Goal: Check status: Check status

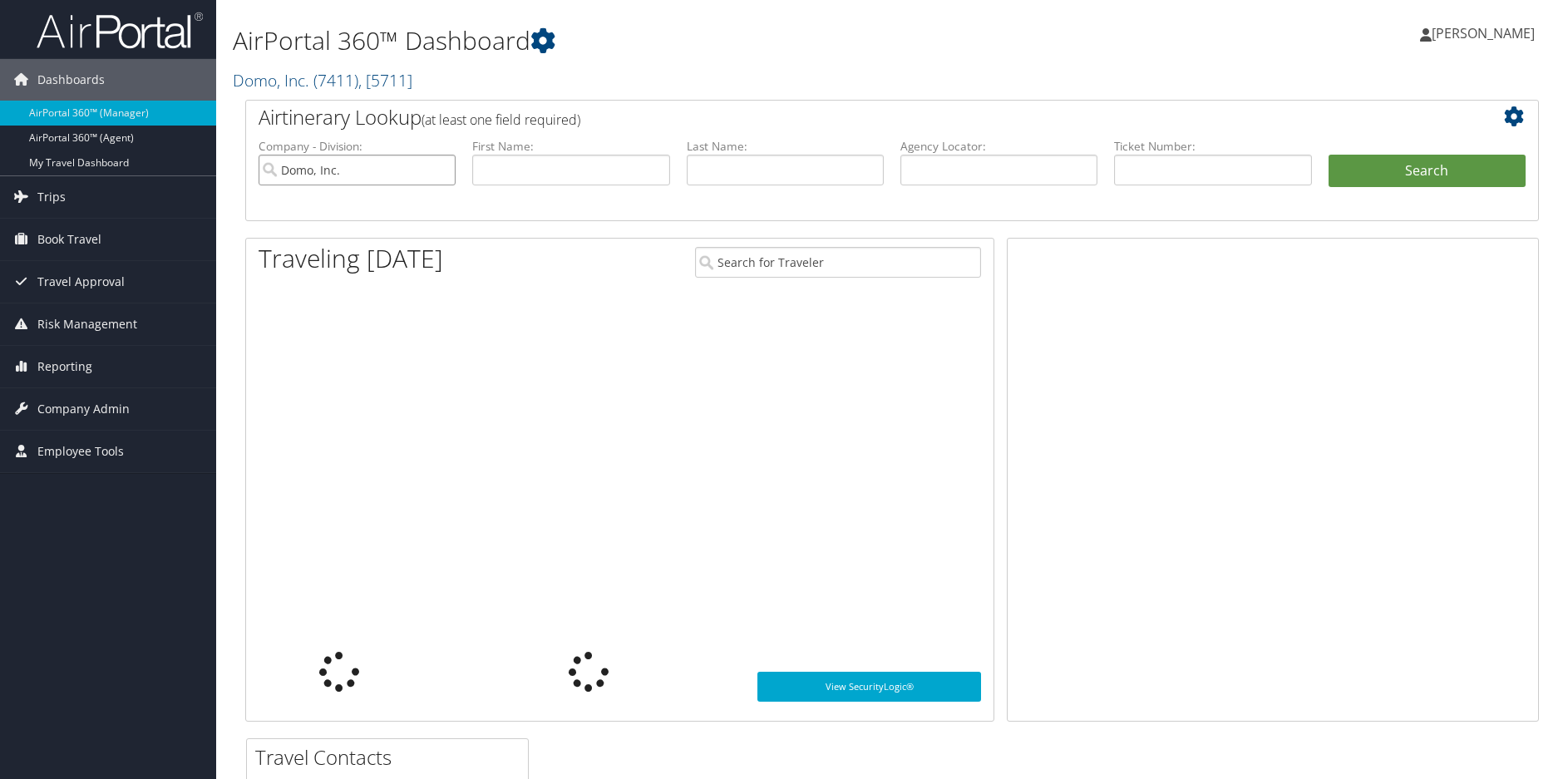
click at [437, 172] on input "Domo, Inc." at bounding box center [357, 170] width 197 height 30
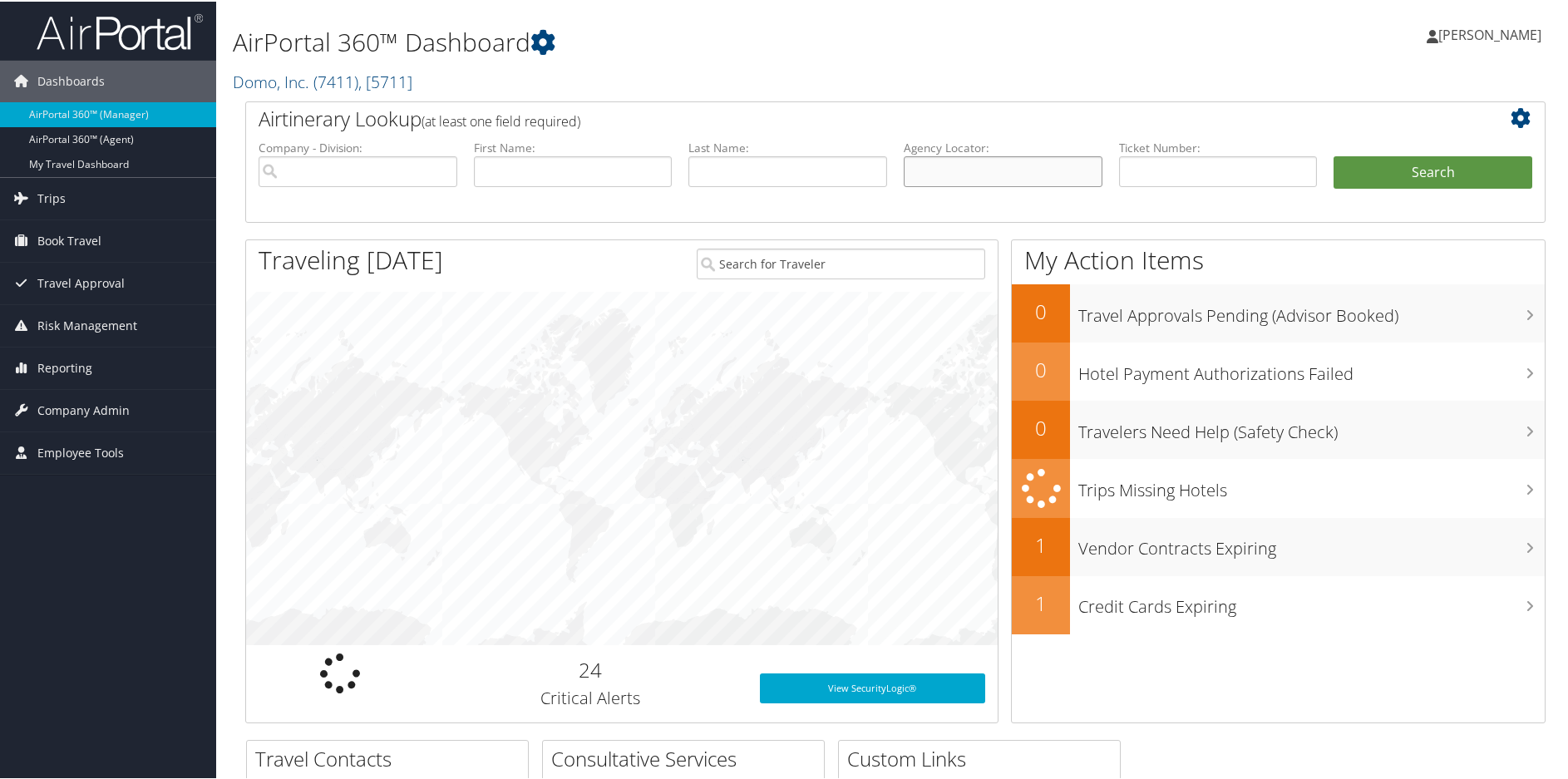
click at [928, 173] on input "text" at bounding box center [1003, 170] width 199 height 30
paste input "DM9BP7"
type input "DM9BP7"
click at [1425, 169] on button "Search" at bounding box center [1433, 171] width 199 height 33
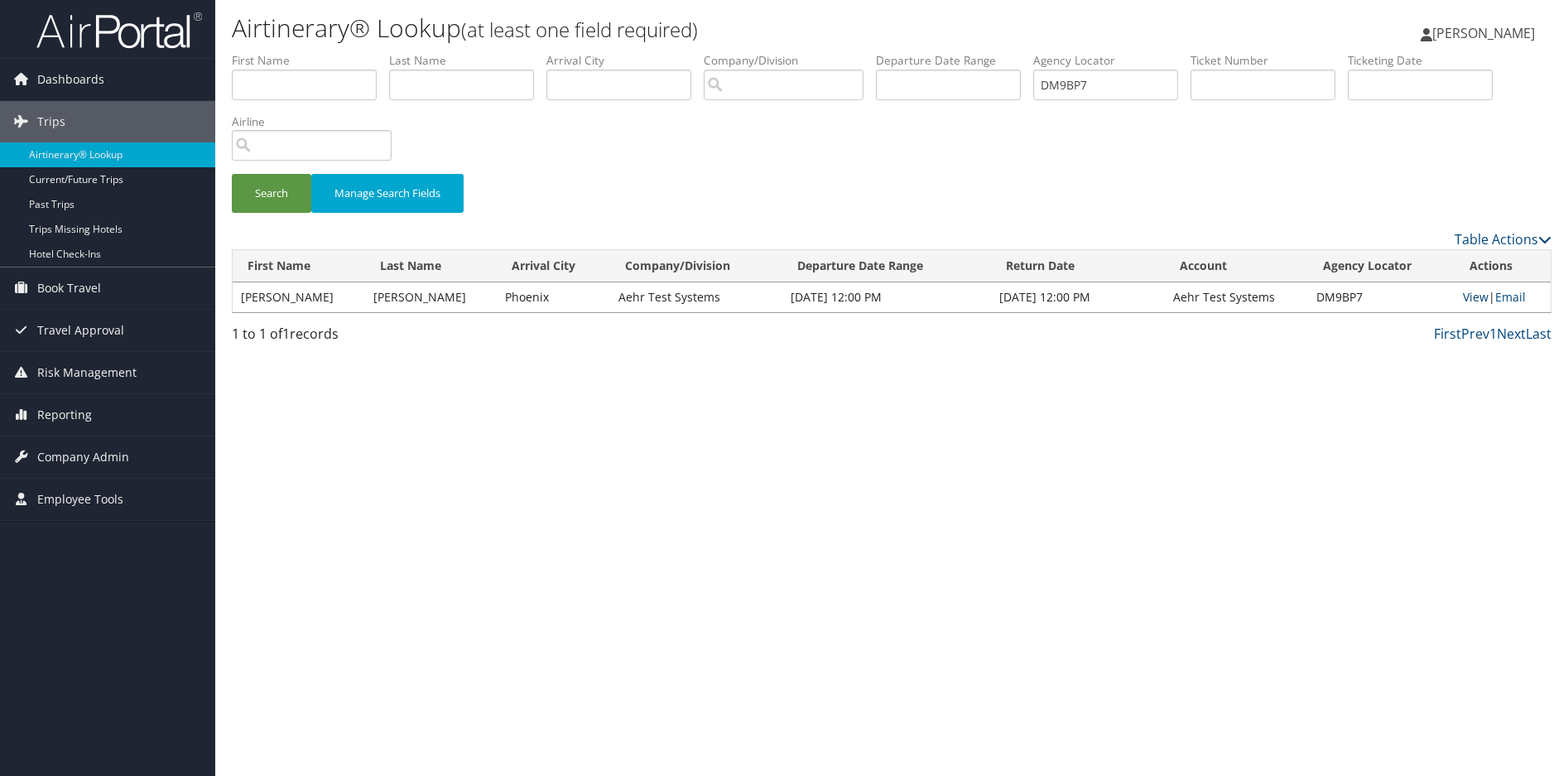
click at [1464, 295] on link "View" at bounding box center [1475, 296] width 25 height 16
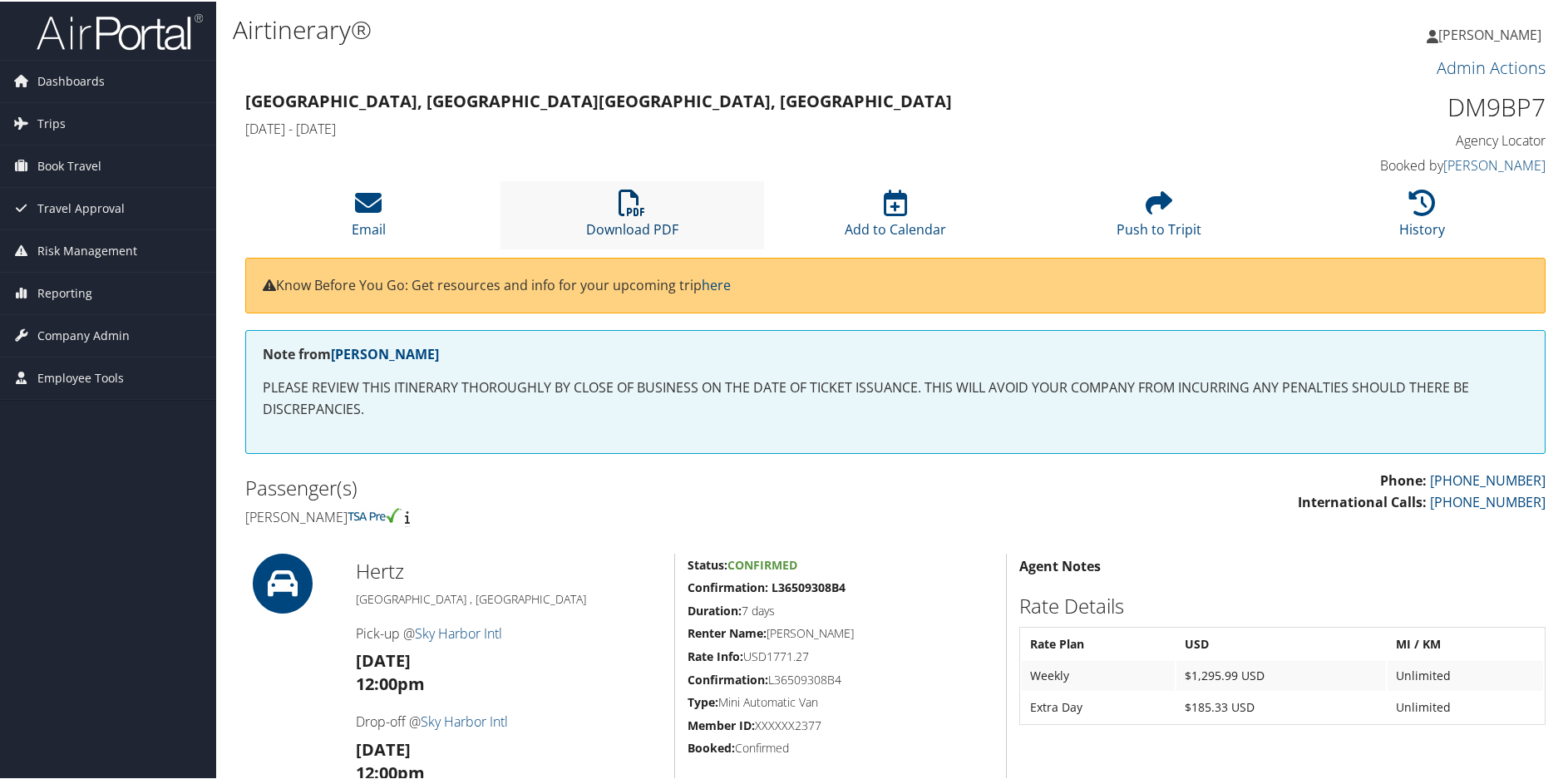
click at [631, 203] on icon at bounding box center [632, 201] width 27 height 27
